Goal: Task Accomplishment & Management: Manage account settings

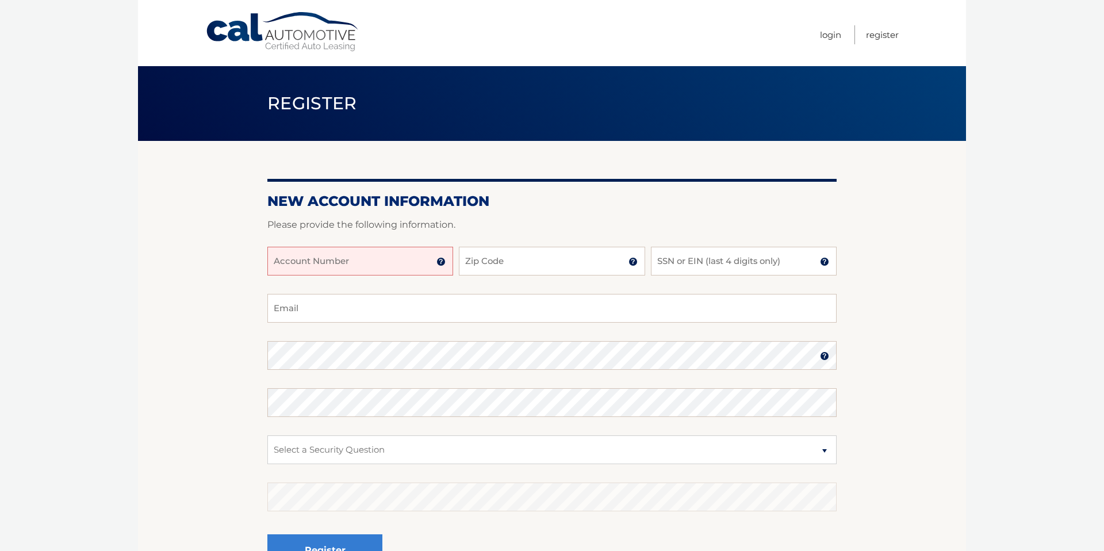
click at [294, 267] on input "Account Number" at bounding box center [360, 261] width 186 height 29
type input "44456024028"
click at [512, 266] on input "Zip Code" at bounding box center [552, 261] width 186 height 29
type input "10026"
click at [688, 265] on input "SSN or EIN (last 4 digits only)" at bounding box center [744, 261] width 186 height 29
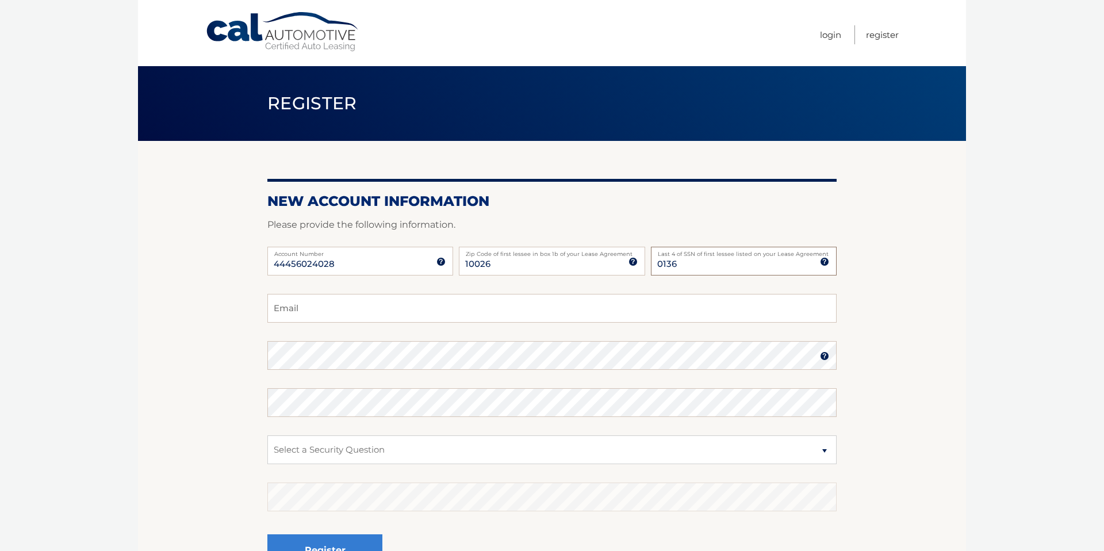
type input "0136"
click at [376, 316] on input "Email" at bounding box center [551, 308] width 569 height 29
type input "irinamarcovich@gmail.com"
click at [896, 359] on section "New Account Information Please provide the following information. 44456024028 A…" at bounding box center [552, 365] width 828 height 449
click at [167, 365] on section "New Account Information Please provide the following information. 44456024028 A…" at bounding box center [552, 365] width 828 height 449
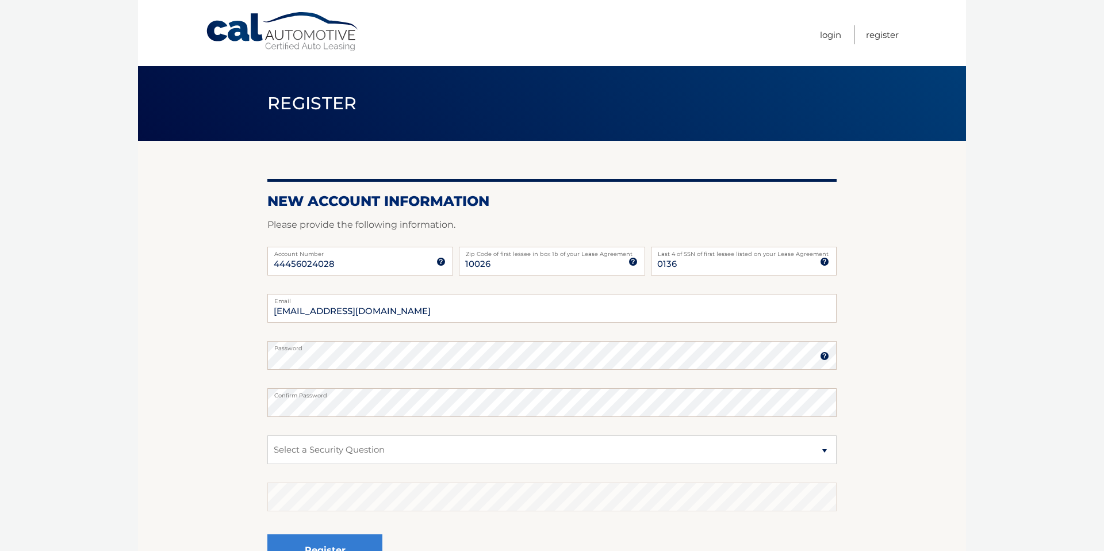
click at [172, 391] on section "New Account Information Please provide the following information. 44456024028 A…" at bounding box center [552, 365] width 828 height 449
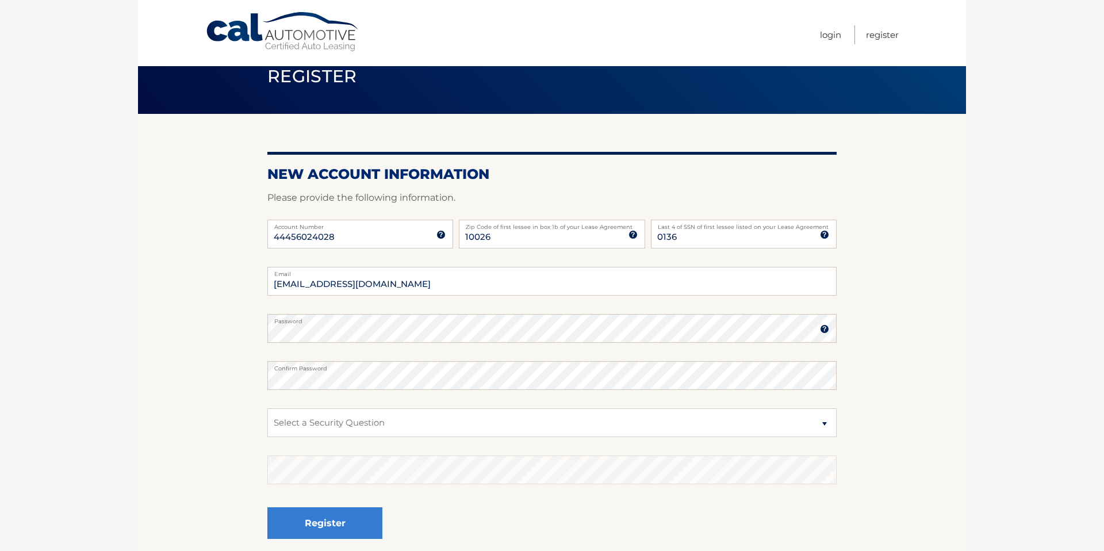
scroll to position [32, 0]
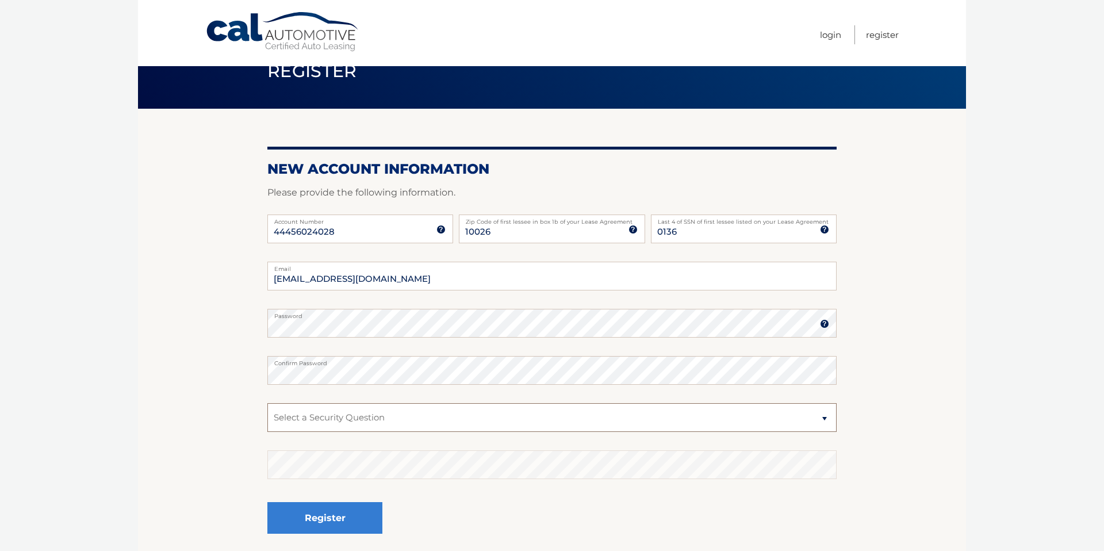
click at [348, 416] on select "Select a Security Question What was the name of your elementary school? What is…" at bounding box center [551, 417] width 569 height 29
select select "1"
click at [267, 403] on select "Select a Security Question What was the name of your elementary school? What is…" at bounding box center [551, 417] width 569 height 29
click at [254, 322] on section "New Account Information Please provide the following information. 44456024028 A…" at bounding box center [552, 333] width 828 height 449
click at [220, 333] on section "New Account Information Please provide the following information. 44456024028 A…" at bounding box center [552, 333] width 828 height 449
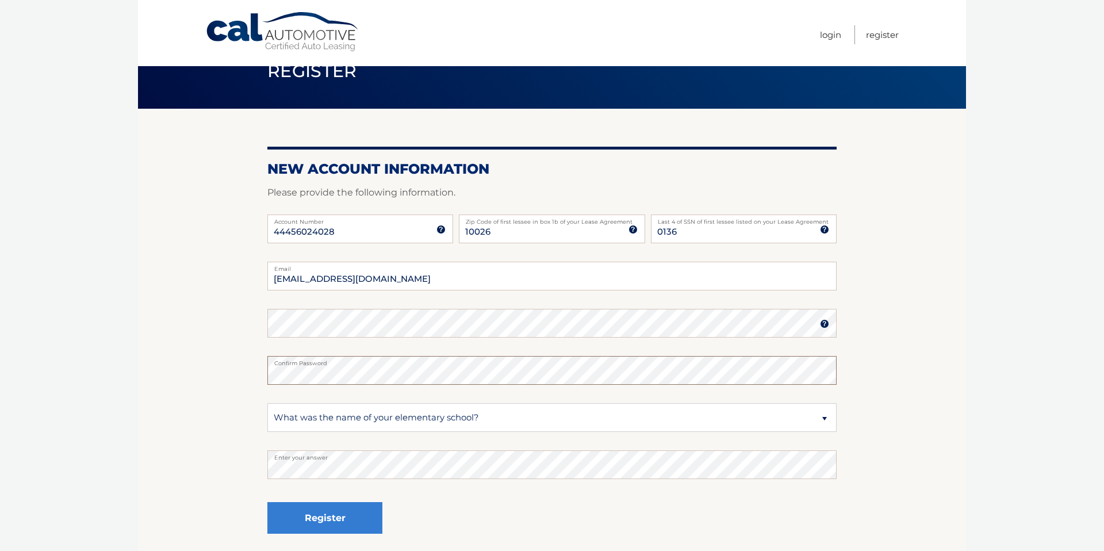
click at [232, 369] on section "New Account Information Please provide the following information. 44456024028 A…" at bounding box center [552, 333] width 828 height 449
click at [194, 348] on section "New Account Information Please provide the following information. 44456024028 A…" at bounding box center [552, 333] width 828 height 449
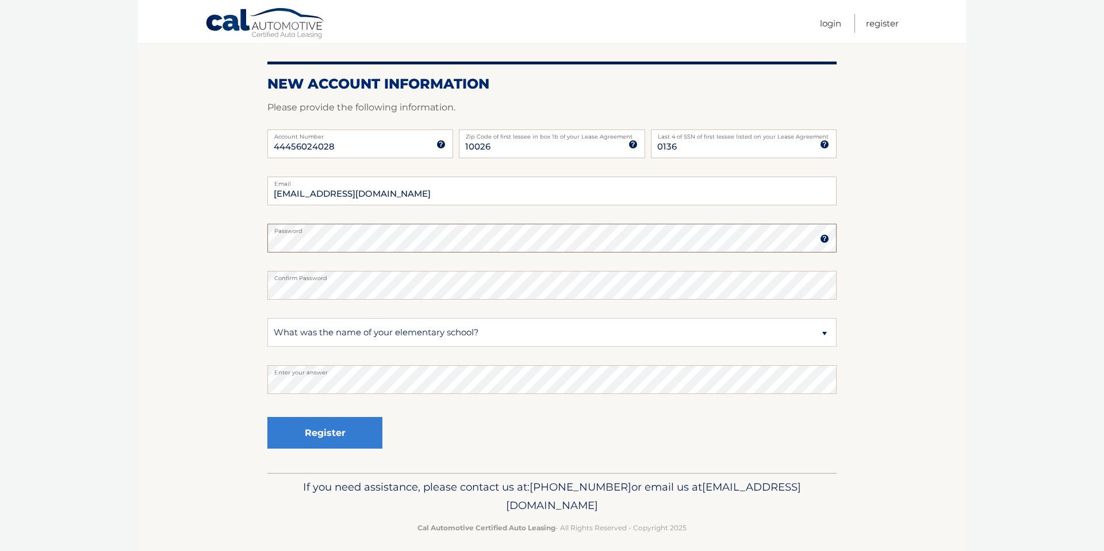
scroll to position [118, 0]
click at [319, 432] on button "Register" at bounding box center [324, 432] width 115 height 32
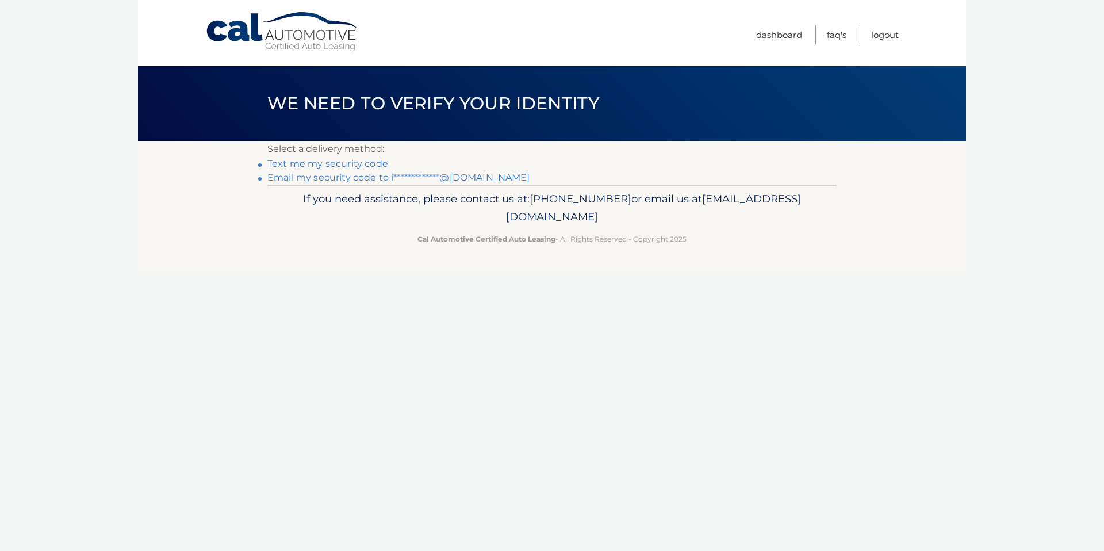
click at [316, 179] on link "**********" at bounding box center [398, 177] width 263 height 11
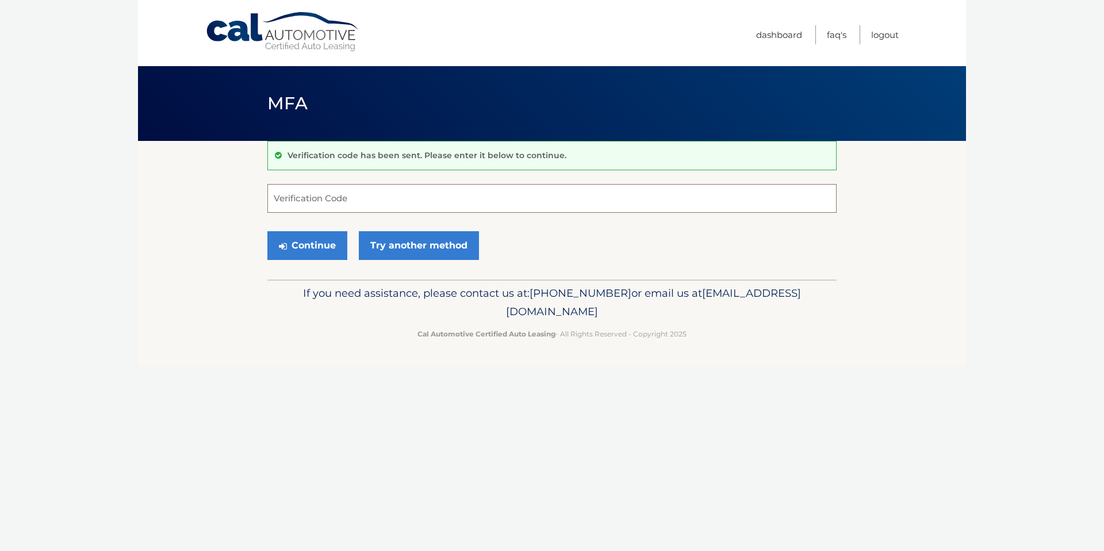
click at [362, 200] on input "Verification Code" at bounding box center [551, 198] width 569 height 29
type input "558332"
click at [300, 248] on button "Continue" at bounding box center [307, 245] width 80 height 29
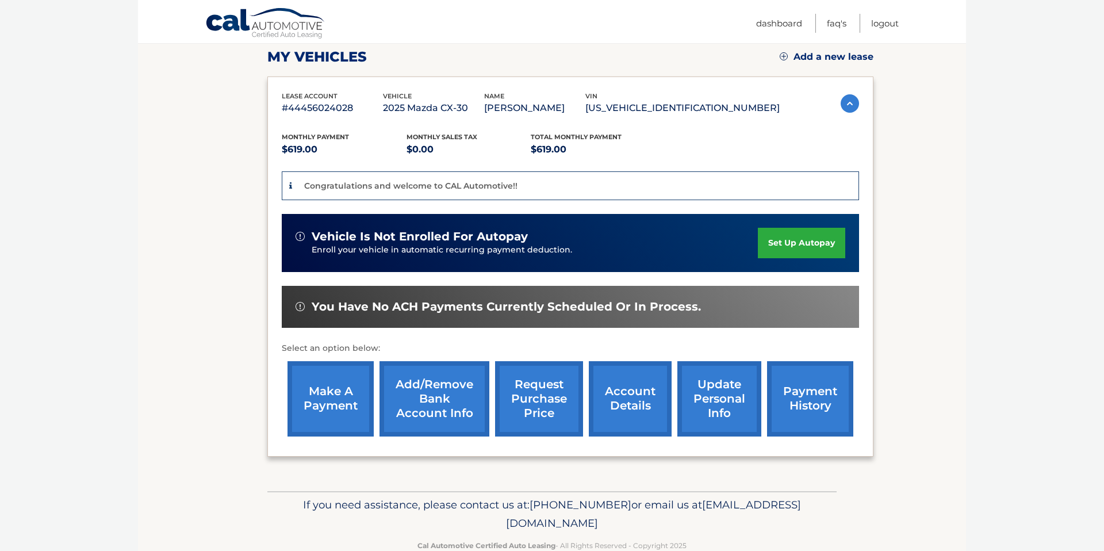
scroll to position [189, 0]
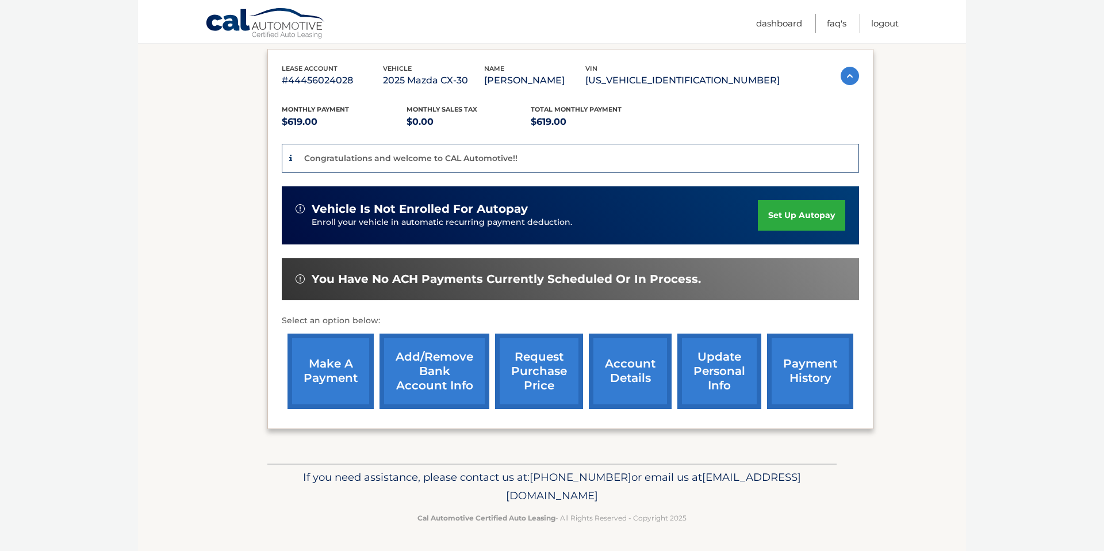
click at [438, 367] on link "Add/Remove bank account info" at bounding box center [435, 371] width 110 height 75
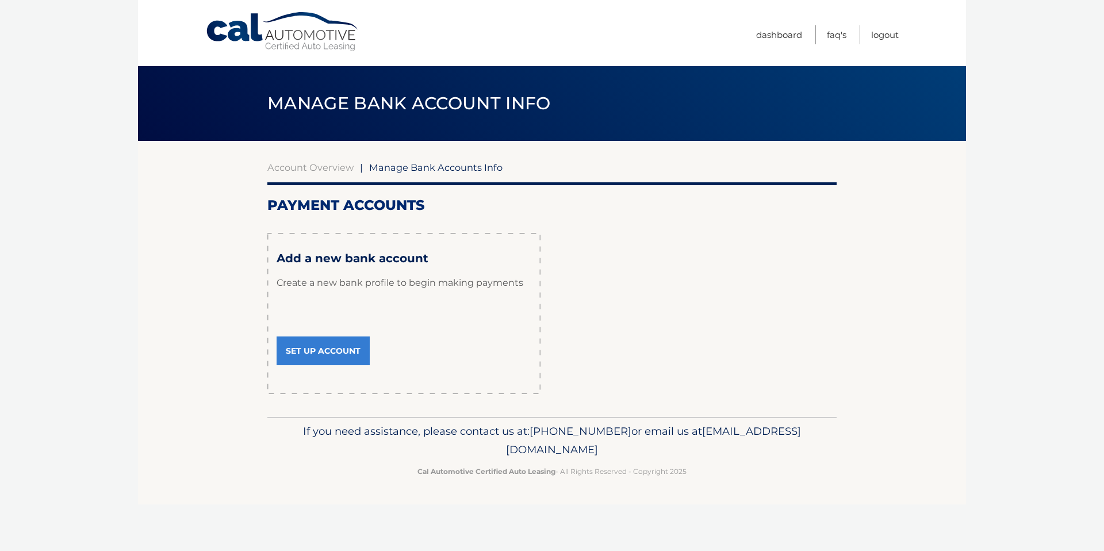
click at [330, 351] on link "Set Up Account" at bounding box center [323, 350] width 93 height 29
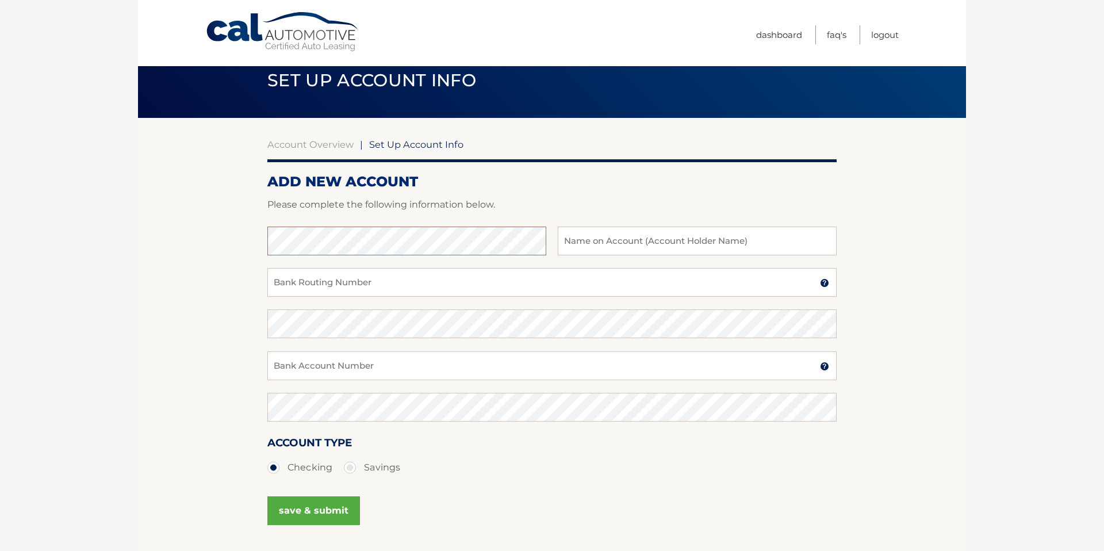
scroll to position [22, 0]
click at [702, 239] on input "text" at bounding box center [697, 241] width 279 height 29
click at [565, 244] on input "[PERSON_NAME]" at bounding box center [697, 241] width 279 height 29
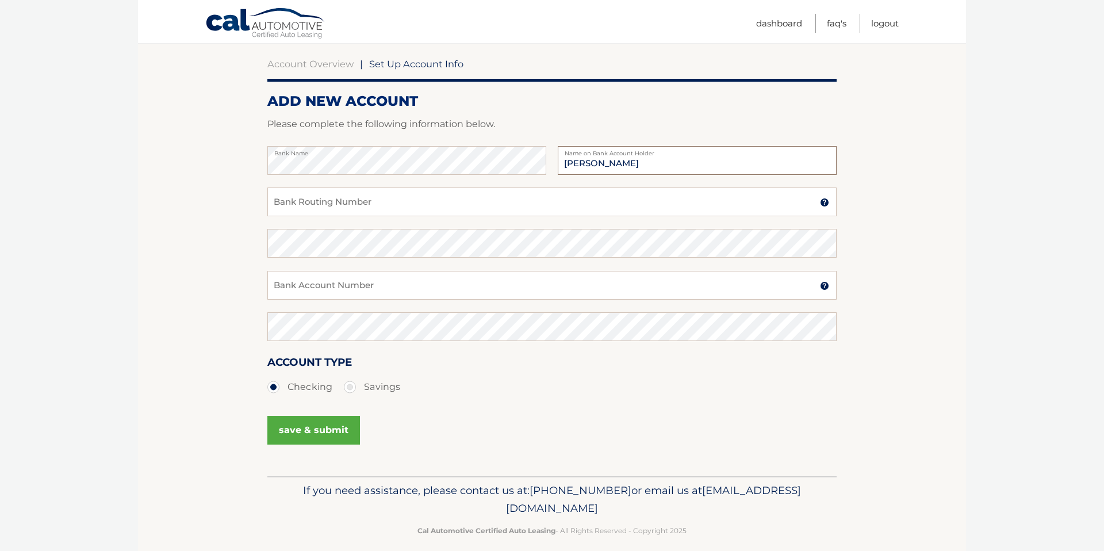
scroll to position [116, 0]
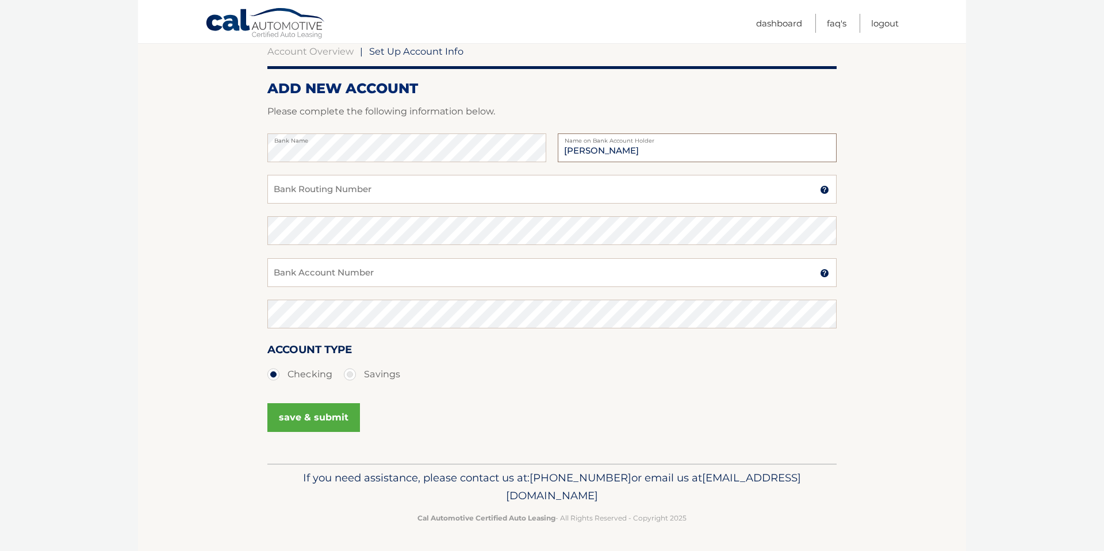
drag, startPoint x: 564, startPoint y: 151, endPoint x: 648, endPoint y: 157, distance: 84.2
click at [648, 157] on input "Irina Marcovich" at bounding box center [697, 147] width 279 height 29
type input "[PERSON_NAME]"
click at [209, 193] on section "Account Overview | Set Up Account Info ADD NEW ACCOUNT Please complete the foll…" at bounding box center [552, 244] width 828 height 439
click at [358, 189] on input "Bank Routing Number" at bounding box center [551, 189] width 569 height 29
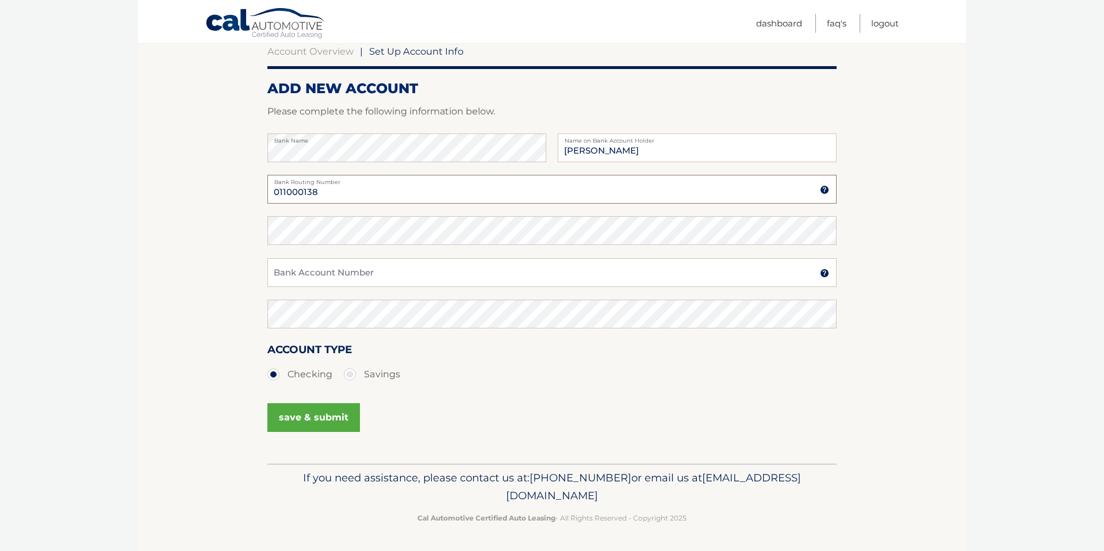
type input "011000138"
click at [309, 277] on input "Bank Account Number" at bounding box center [551, 272] width 569 height 29
type input "004666168269"
click at [312, 416] on button "save & submit" at bounding box center [313, 417] width 93 height 29
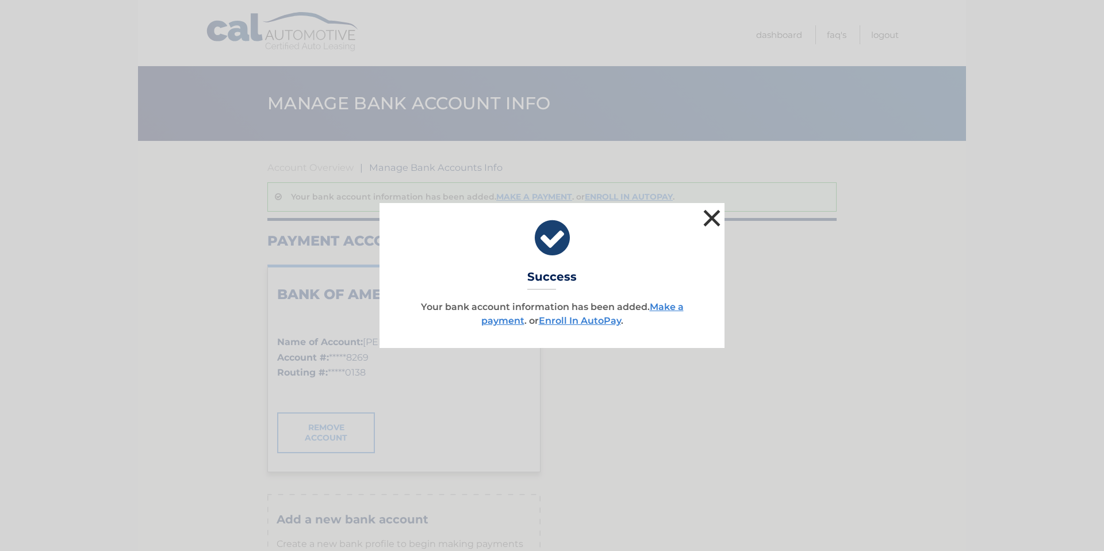
click at [715, 218] on button "×" at bounding box center [711, 217] width 23 height 23
